Goal: Information Seeking & Learning: Learn about a topic

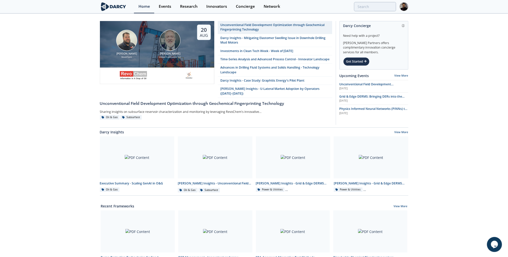
click at [237, 25] on div "Unconventional Field Development Optimization through Geochemical Fingerprintin…" at bounding box center [274, 27] width 109 height 9
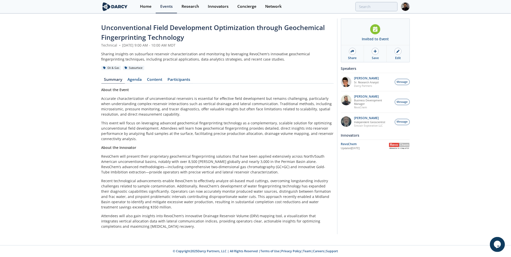
click at [153, 76] on div "Unconventional Field Development Optimization through Geochemical Fingerprintin…" at bounding box center [217, 128] width 232 height 210
click at [153, 78] on link "Content" at bounding box center [155, 81] width 21 height 6
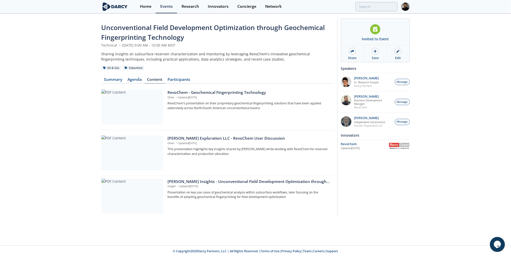
click at [153, 185] on div at bounding box center [132, 196] width 62 height 35
click at [178, 158] on div "Sinclair Exploration LLC - RevoChem User Discussion Other • Updated Aug 19, 202…" at bounding box center [249, 152] width 163 height 35
click at [177, 92] on div "RevoChem - Geochemical Fingerprinting Technology" at bounding box center [249, 93] width 163 height 6
click at [119, 79] on link "Summary" at bounding box center [113, 81] width 24 height 6
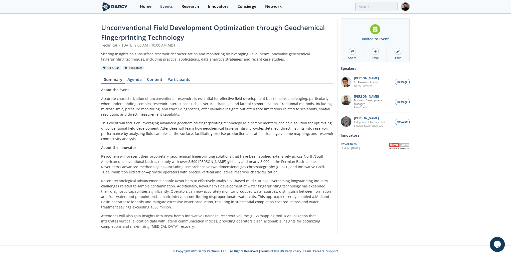
click at [132, 79] on link "Agenda" at bounding box center [135, 81] width 20 height 6
